Goal: Task Accomplishment & Management: Manage account settings

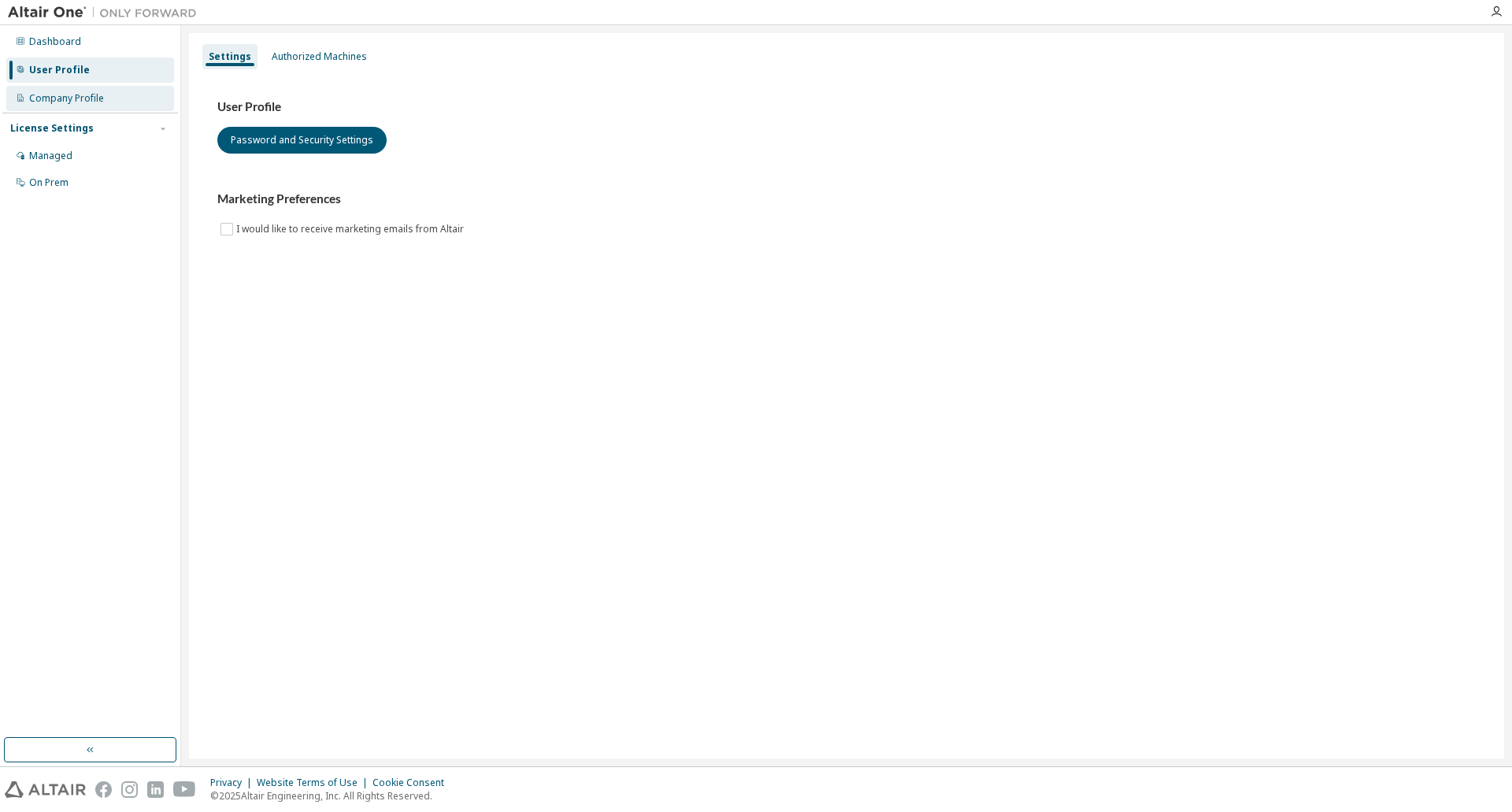
click at [110, 102] on div "Company Profile" at bounding box center [90, 98] width 168 height 25
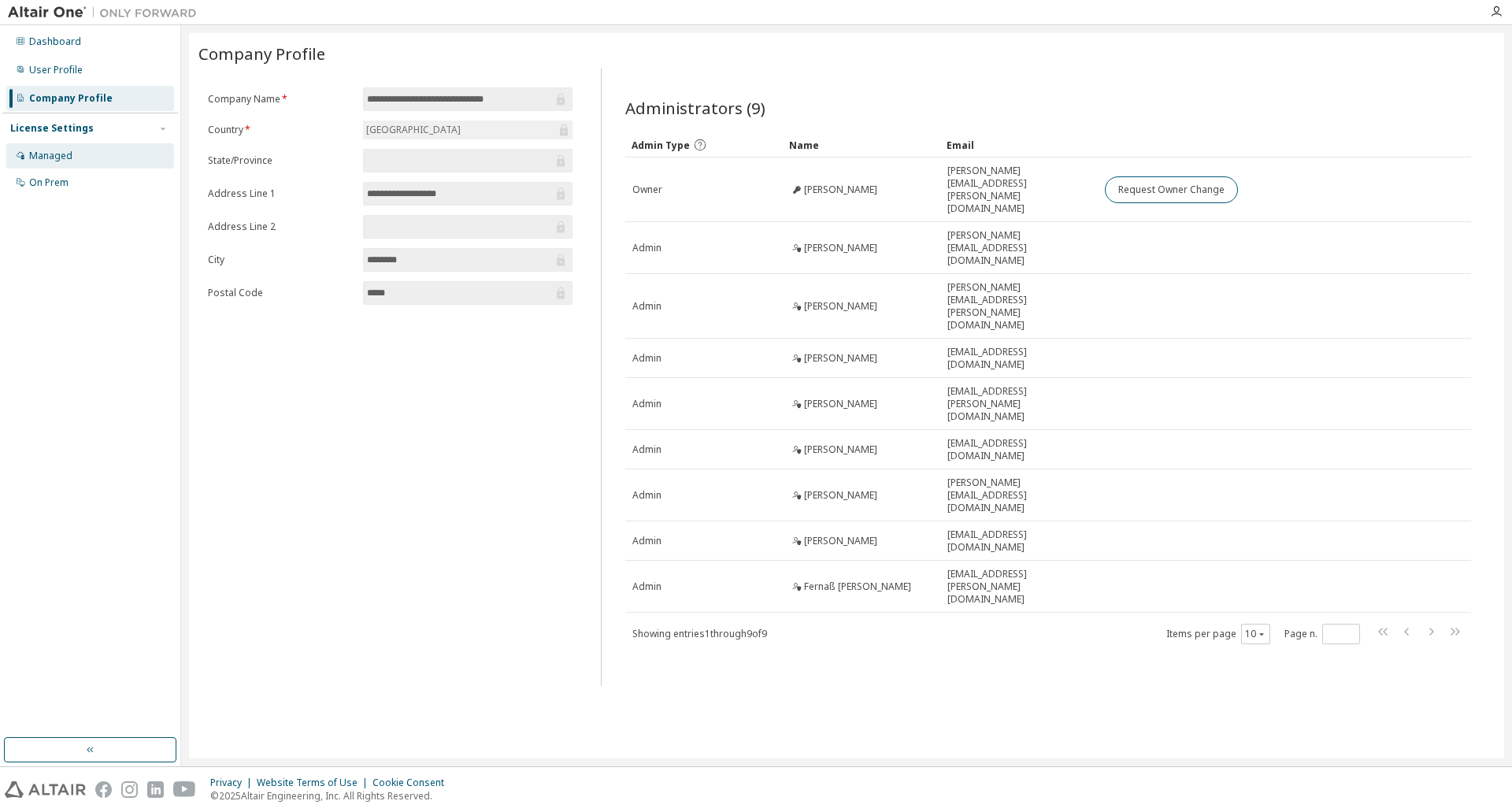
click at [96, 162] on div "Managed" at bounding box center [90, 156] width 168 height 25
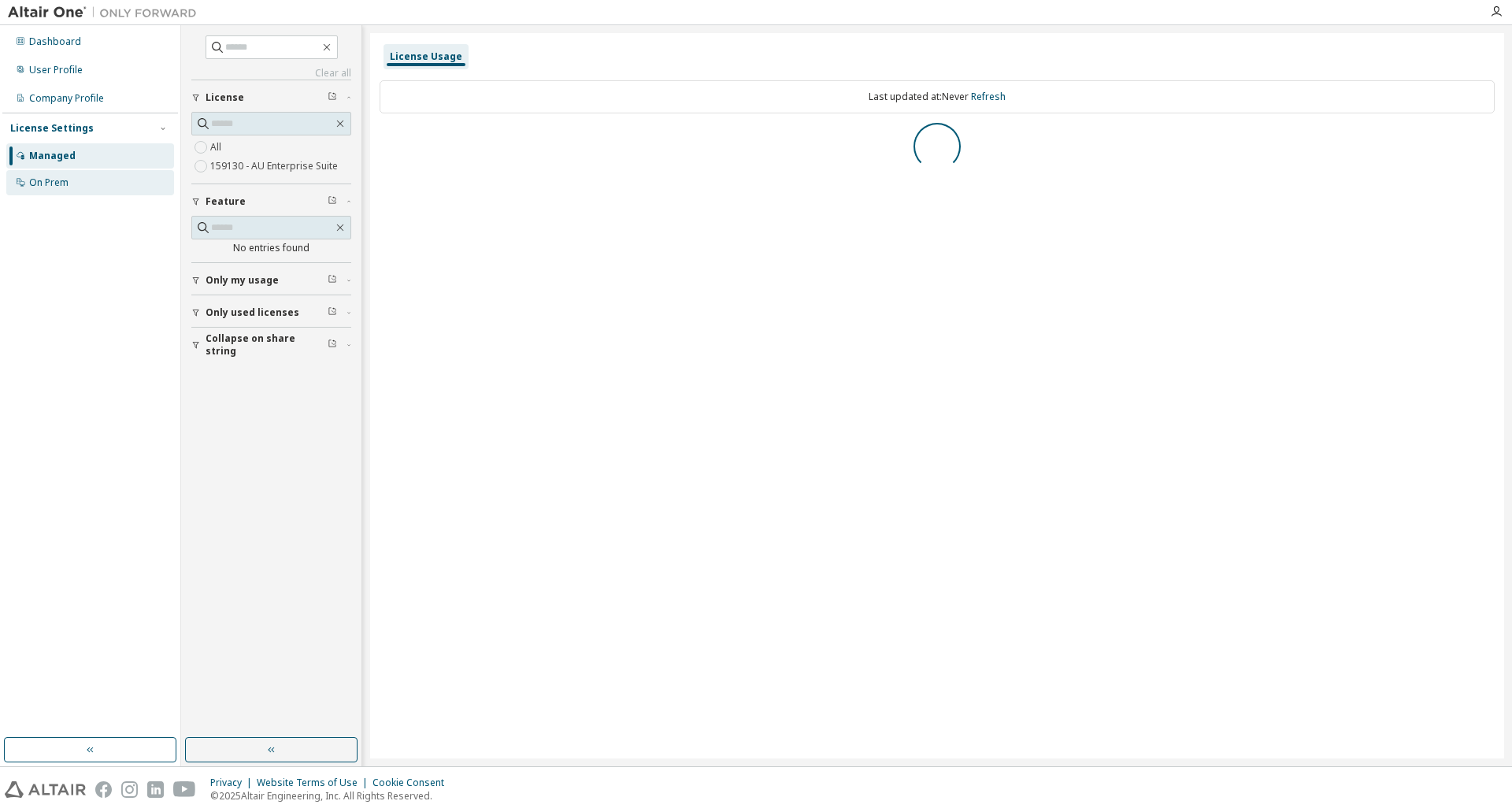
click at [96, 178] on div "On Prem" at bounding box center [90, 183] width 168 height 25
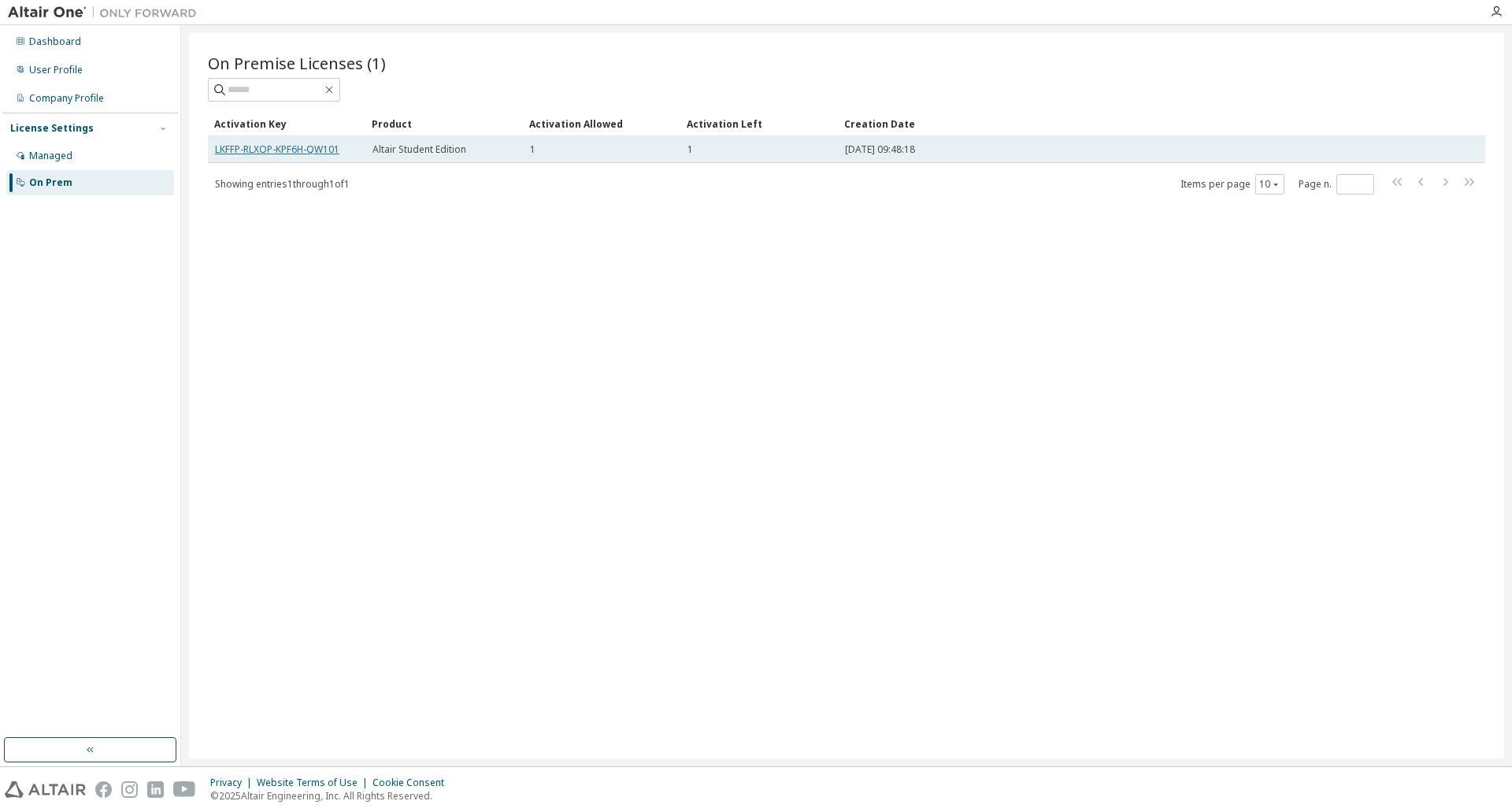
click at [307, 151] on link "LKFFP-RLXOP-KPF6H-QW101" at bounding box center [277, 149] width 124 height 13
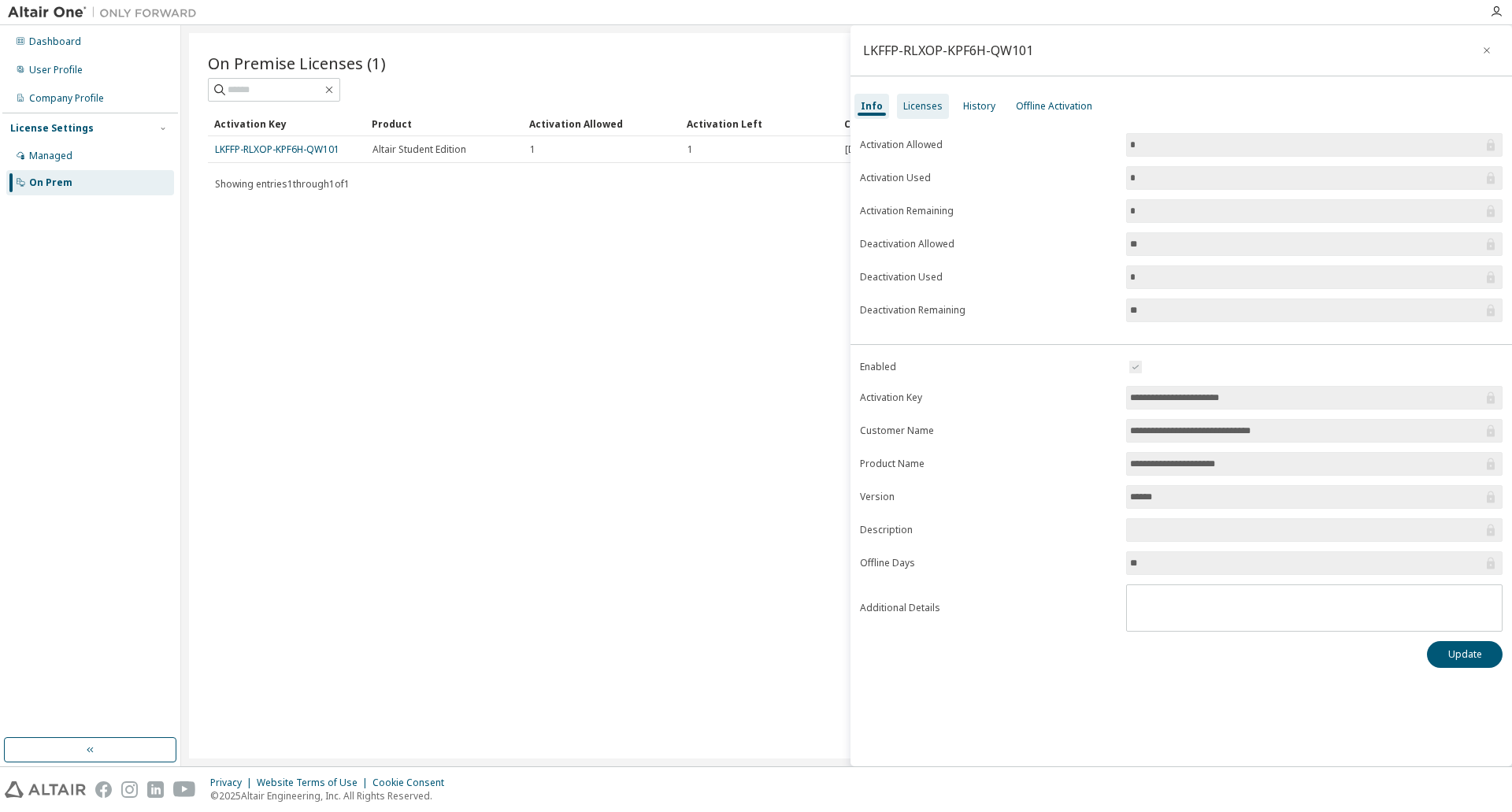
click at [918, 113] on div "Licenses" at bounding box center [923, 106] width 52 height 25
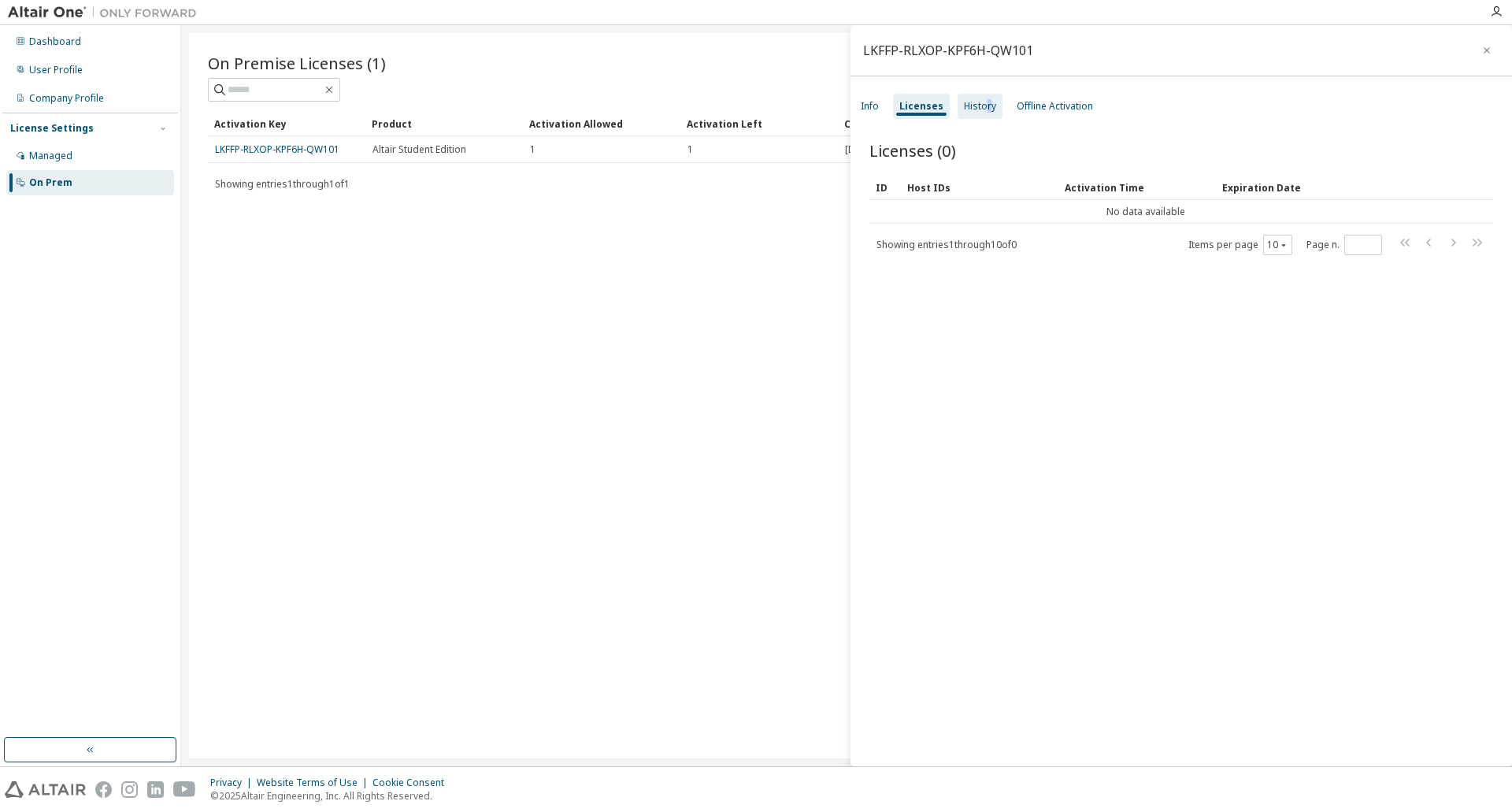
click at [986, 108] on div "History" at bounding box center [980, 106] width 32 height 12
click at [1038, 106] on div "Offline Activation" at bounding box center [1055, 106] width 76 height 12
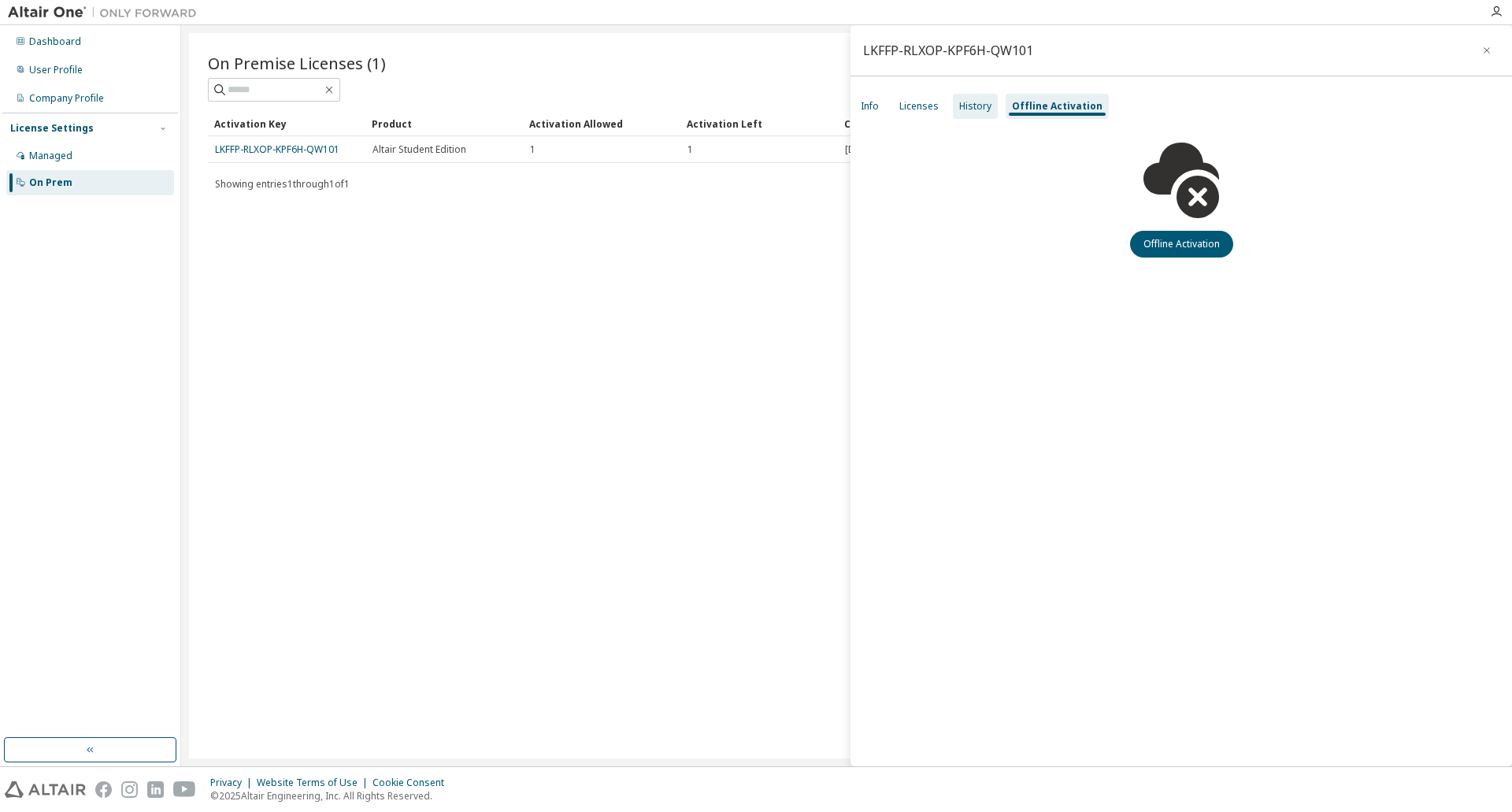
click at [965, 108] on div "History" at bounding box center [975, 106] width 32 height 12
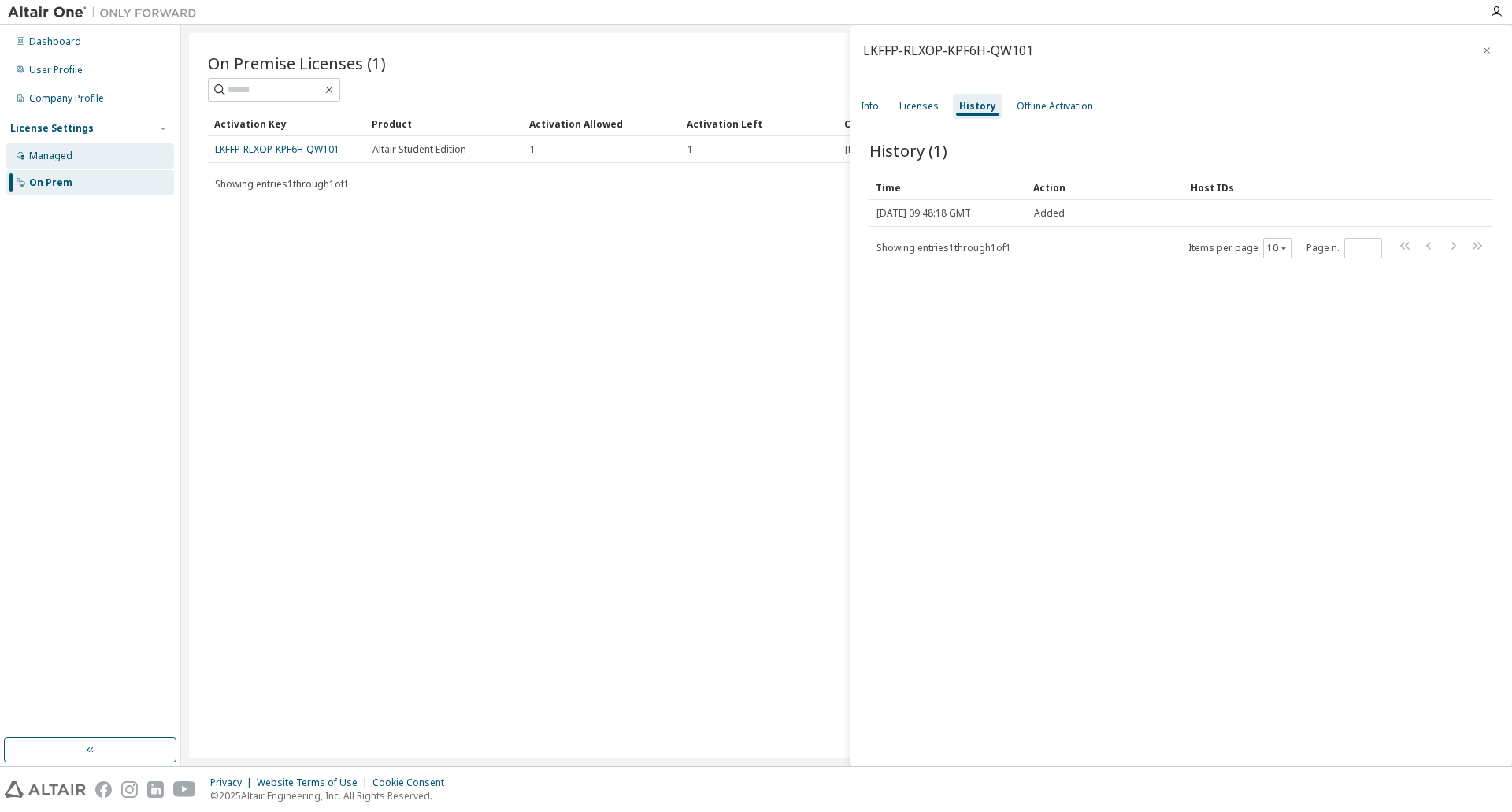
click at [61, 156] on div "Managed" at bounding box center [50, 156] width 43 height 12
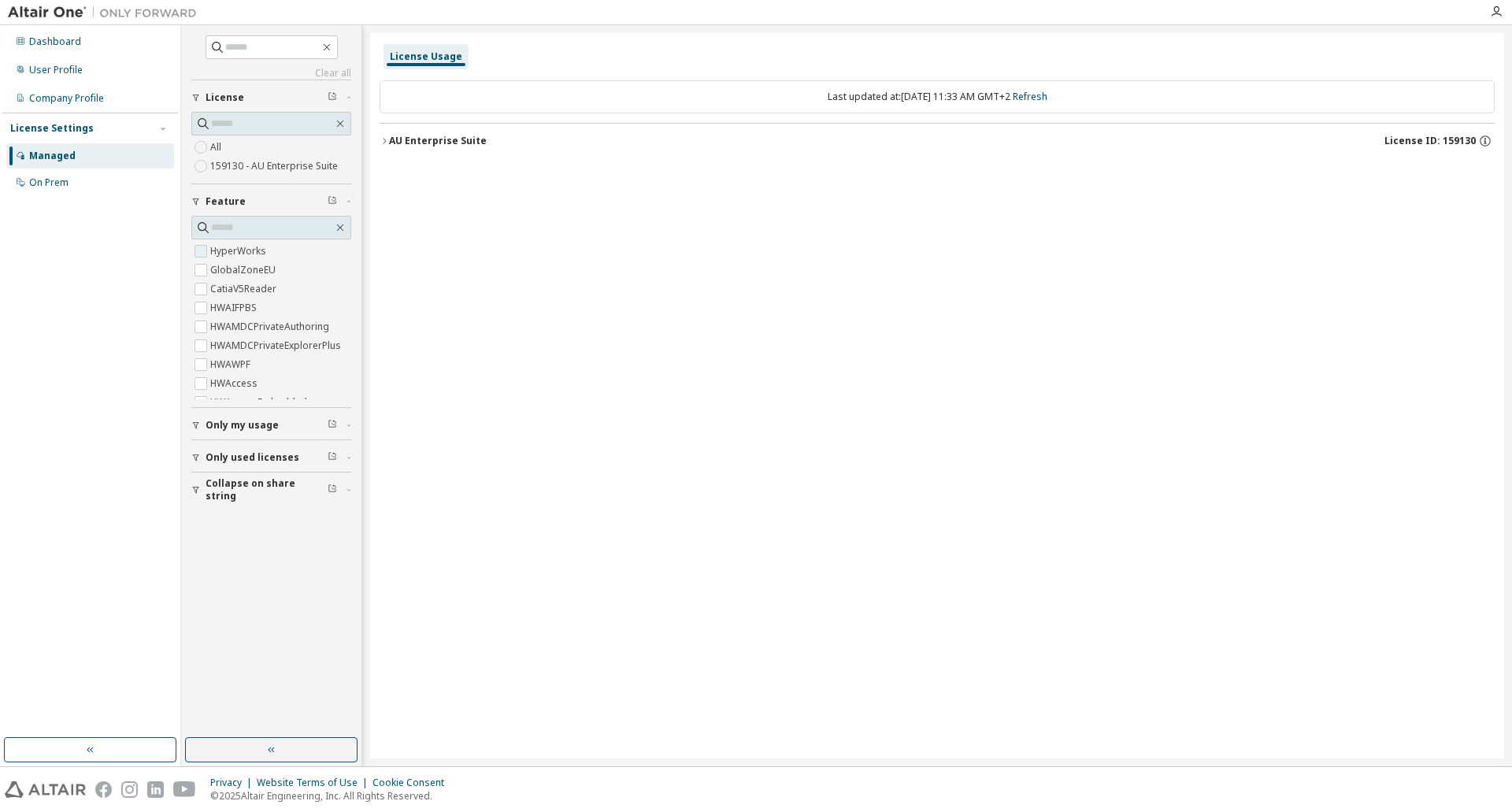
click at [250, 252] on label "HyperWorks" at bounding box center [239, 251] width 59 height 19
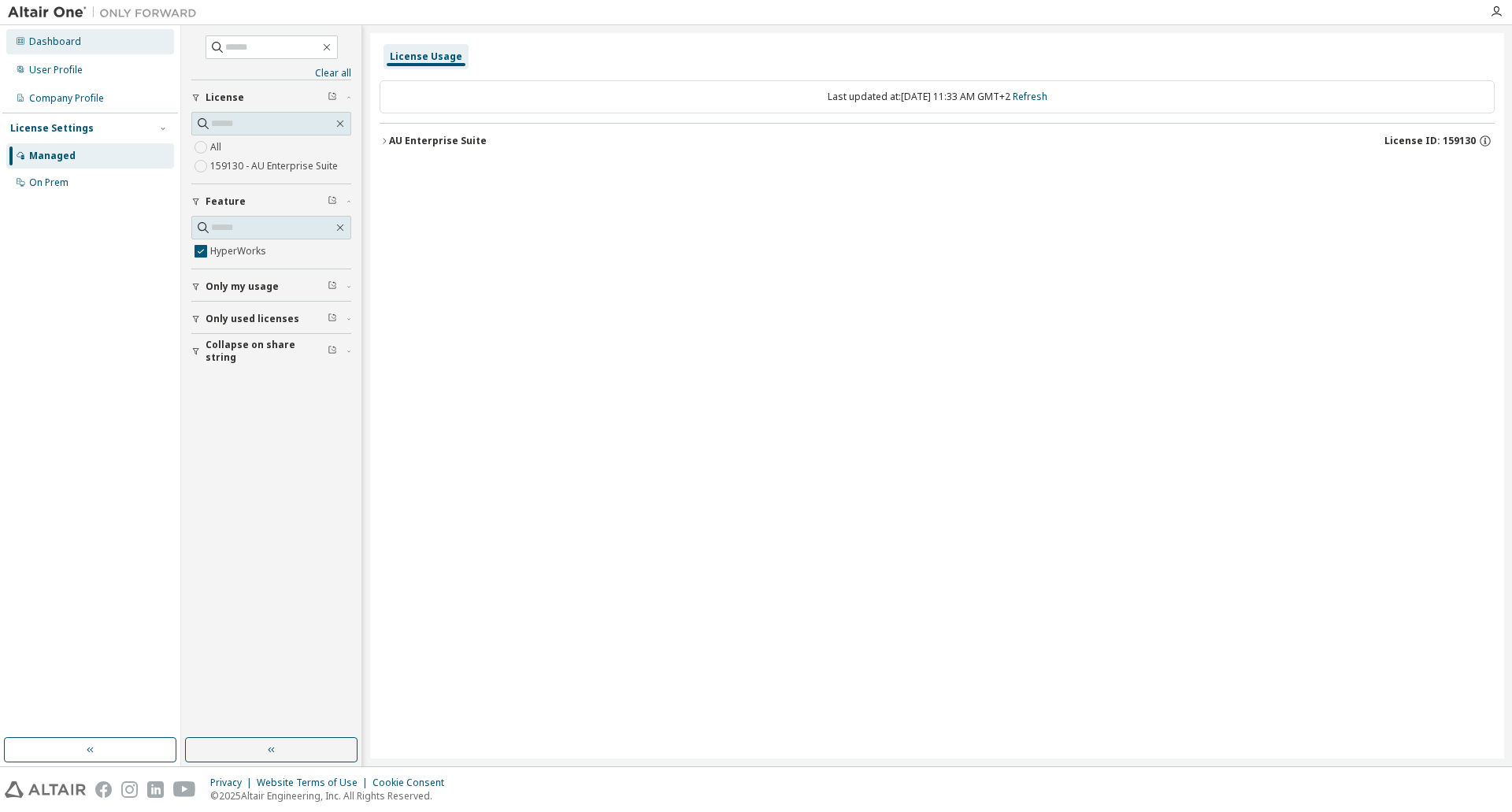
click at [70, 44] on div "Dashboard" at bounding box center [55, 41] width 52 height 12
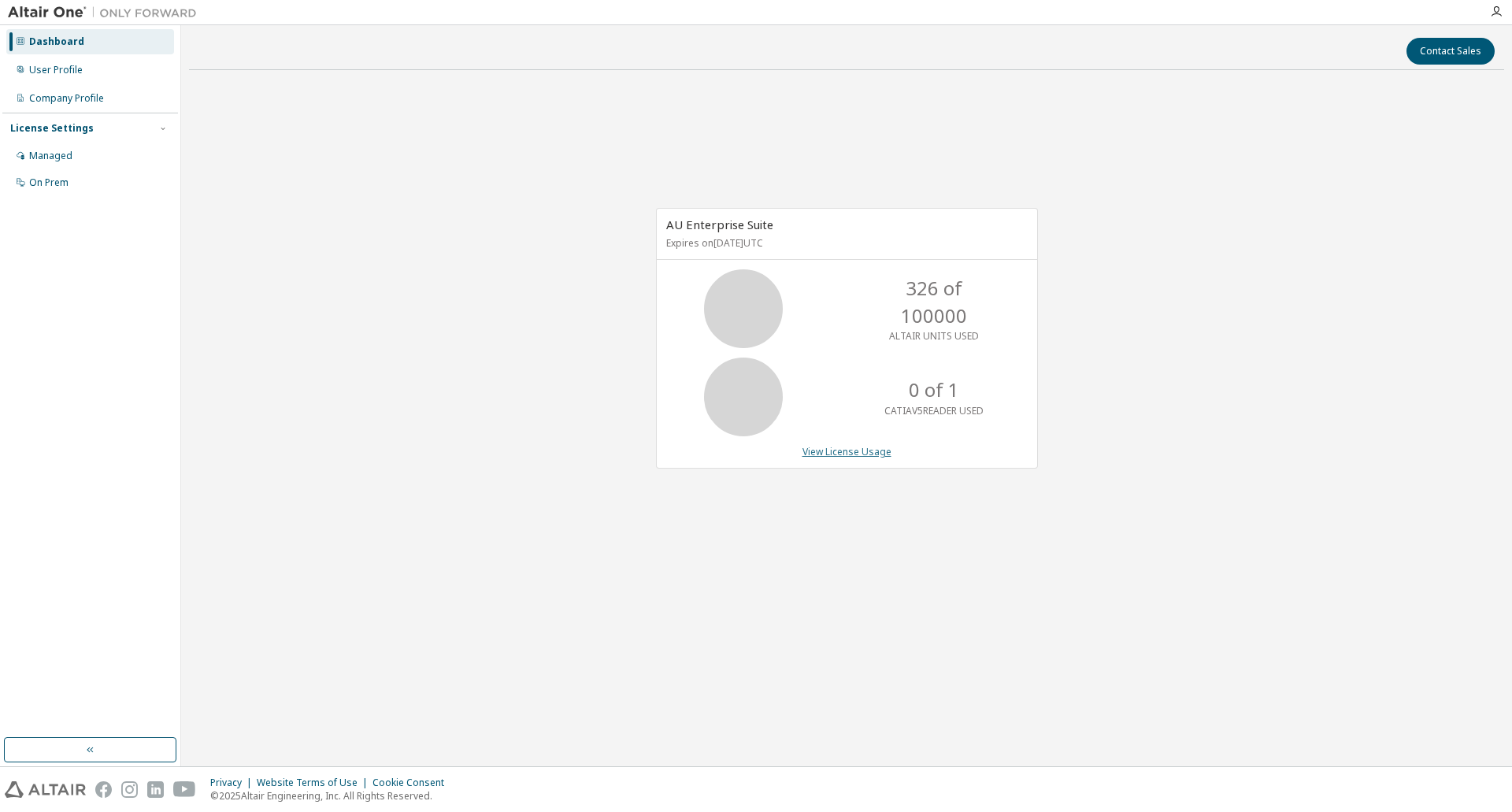
click at [850, 454] on link "View License Usage" at bounding box center [847, 452] width 89 height 13
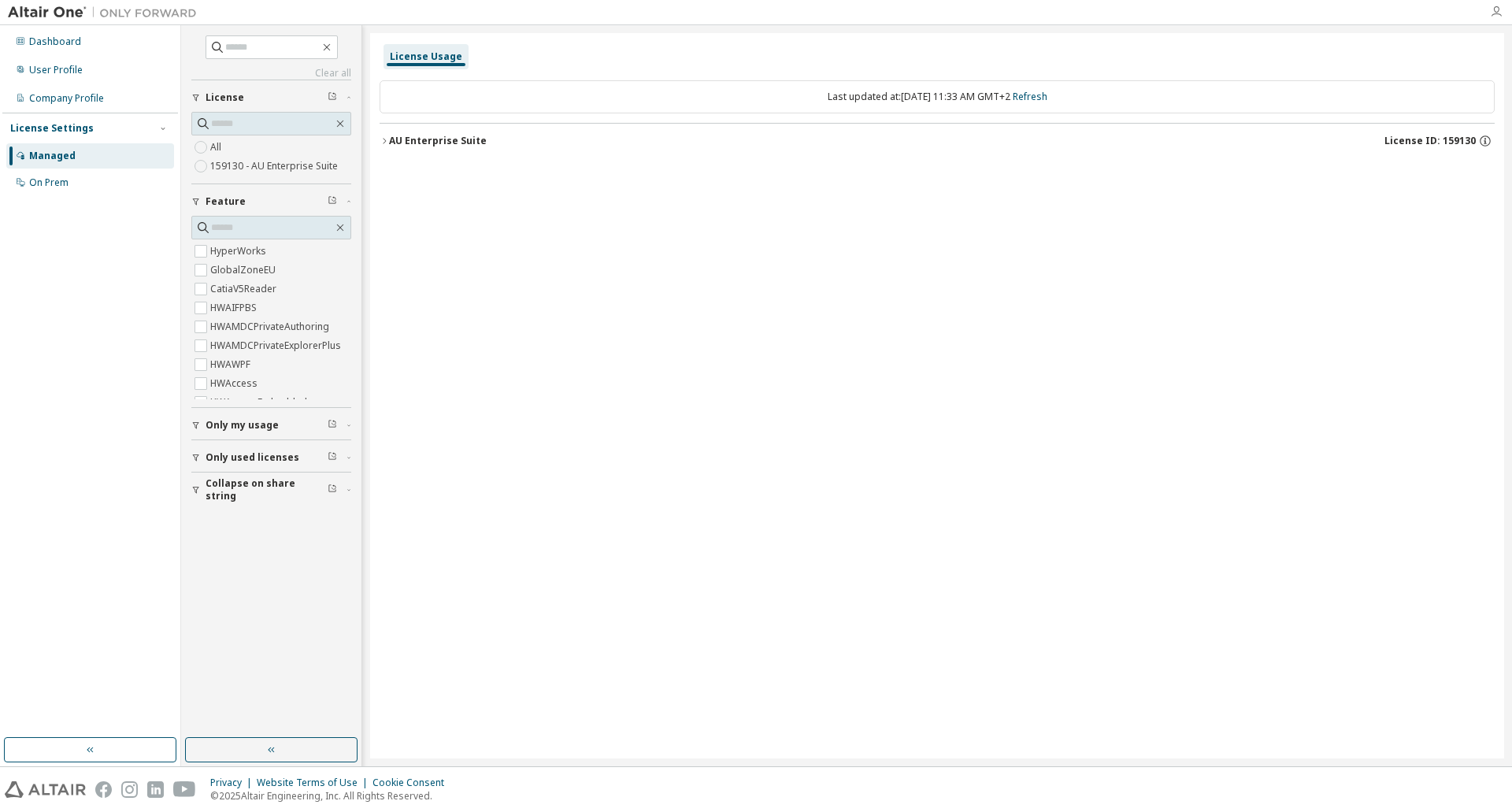
click at [1494, 17] on icon "button" at bounding box center [1496, 12] width 12 height 12
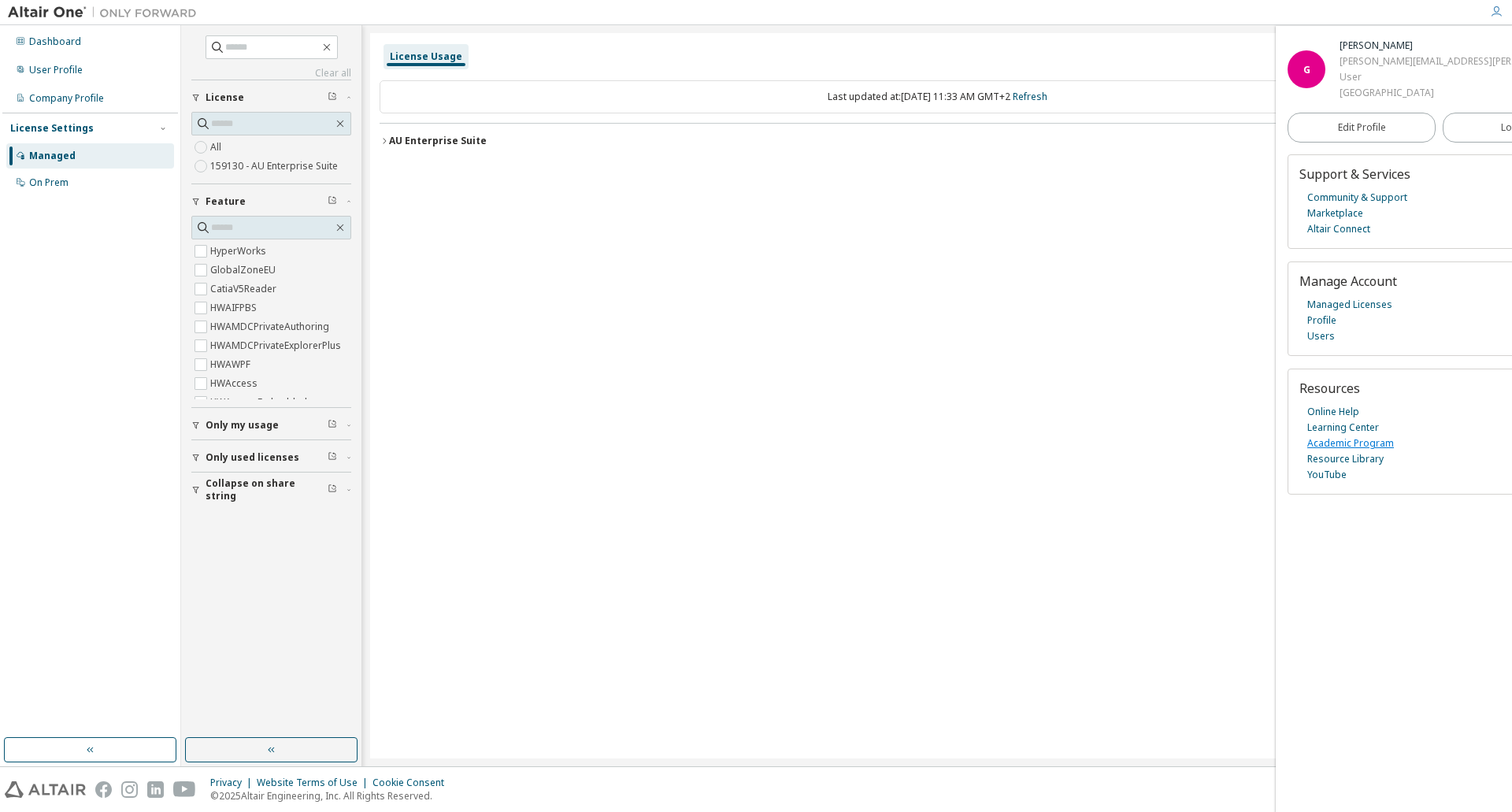
click at [1349, 447] on link "Academic Program" at bounding box center [1351, 443] width 87 height 16
